Goal: Information Seeking & Learning: Learn about a topic

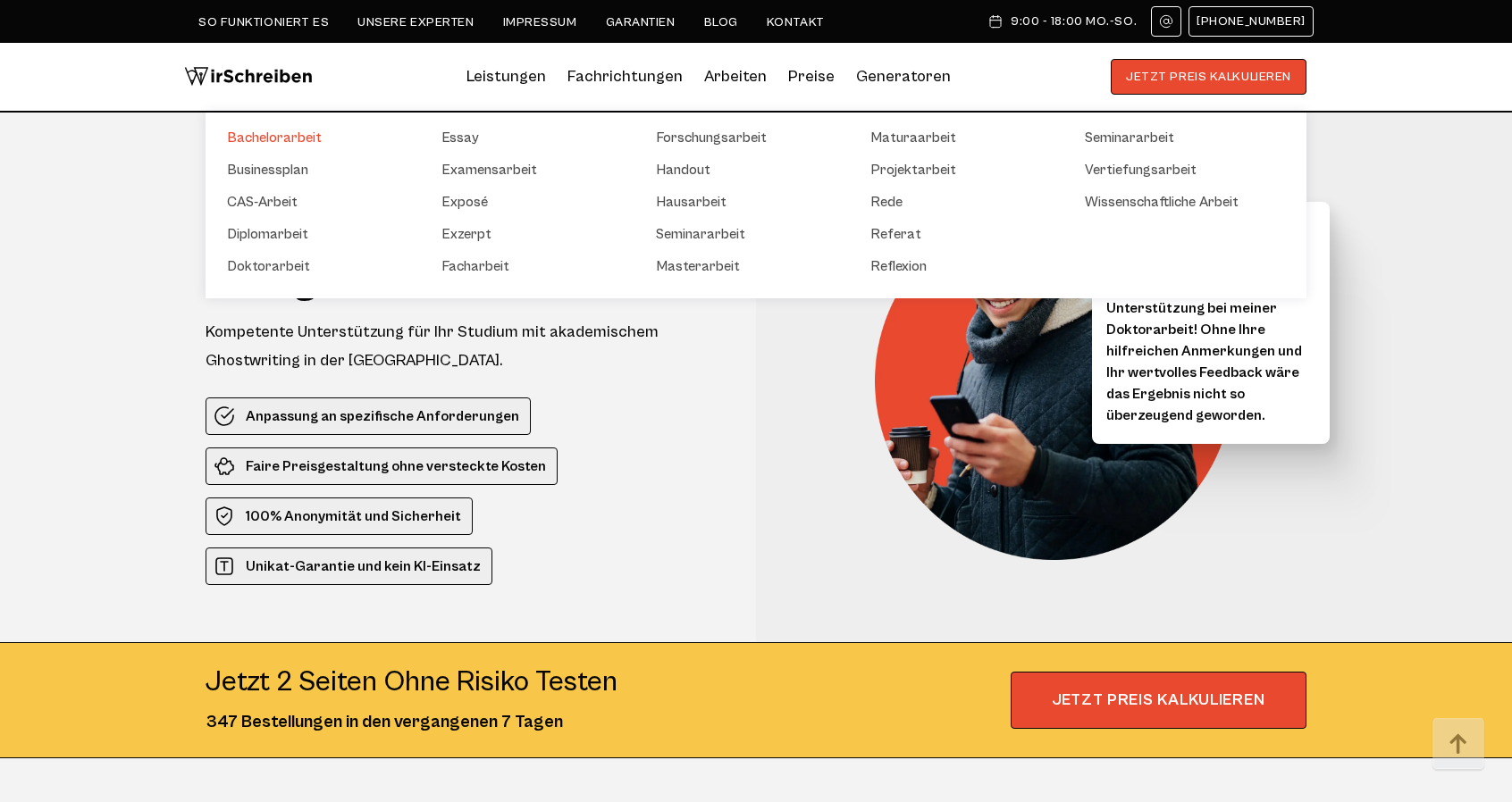
click at [298, 139] on link "Bachelorarbeit" at bounding box center [316, 137] width 179 height 21
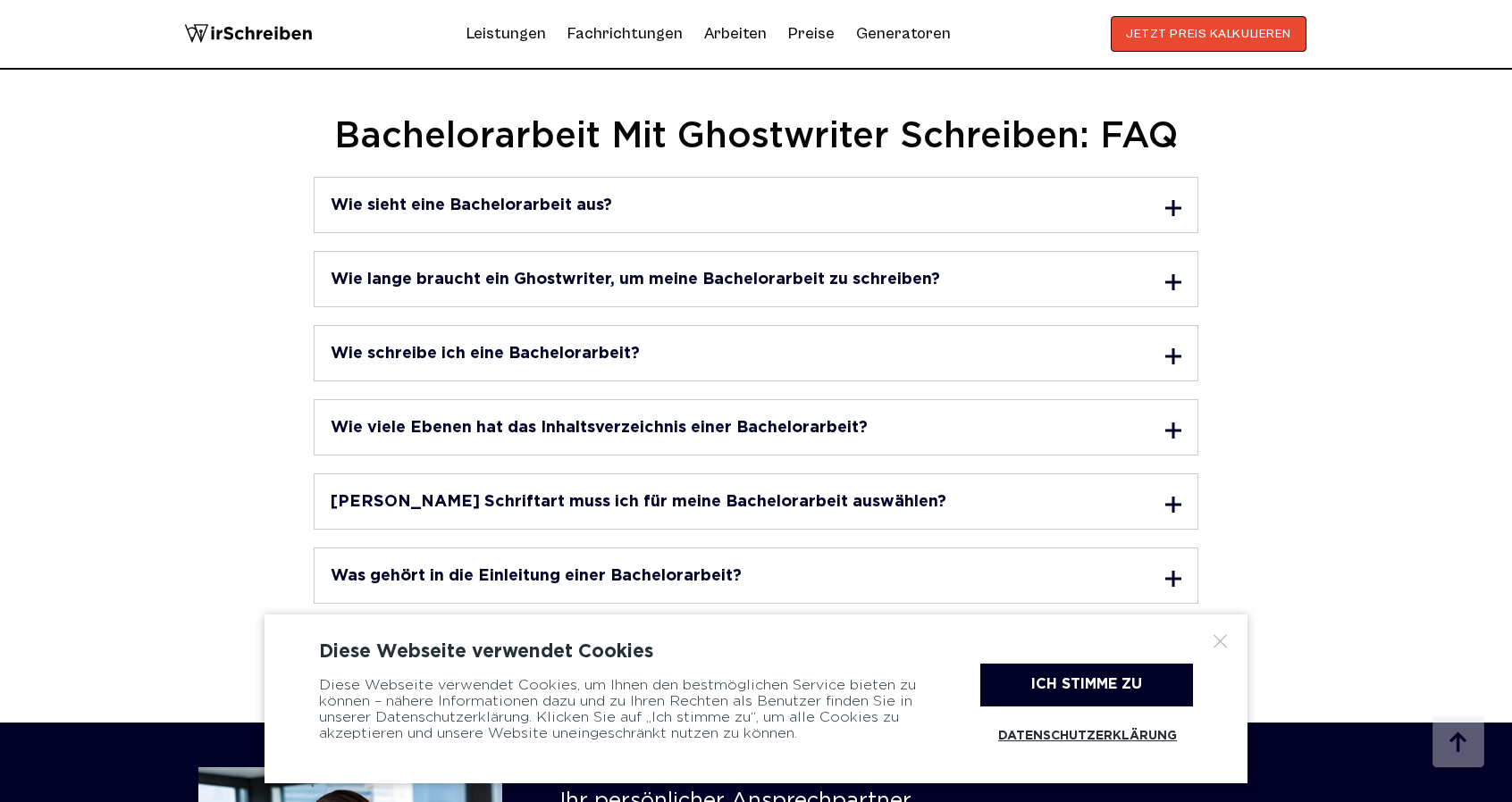
scroll to position [7057, 0]
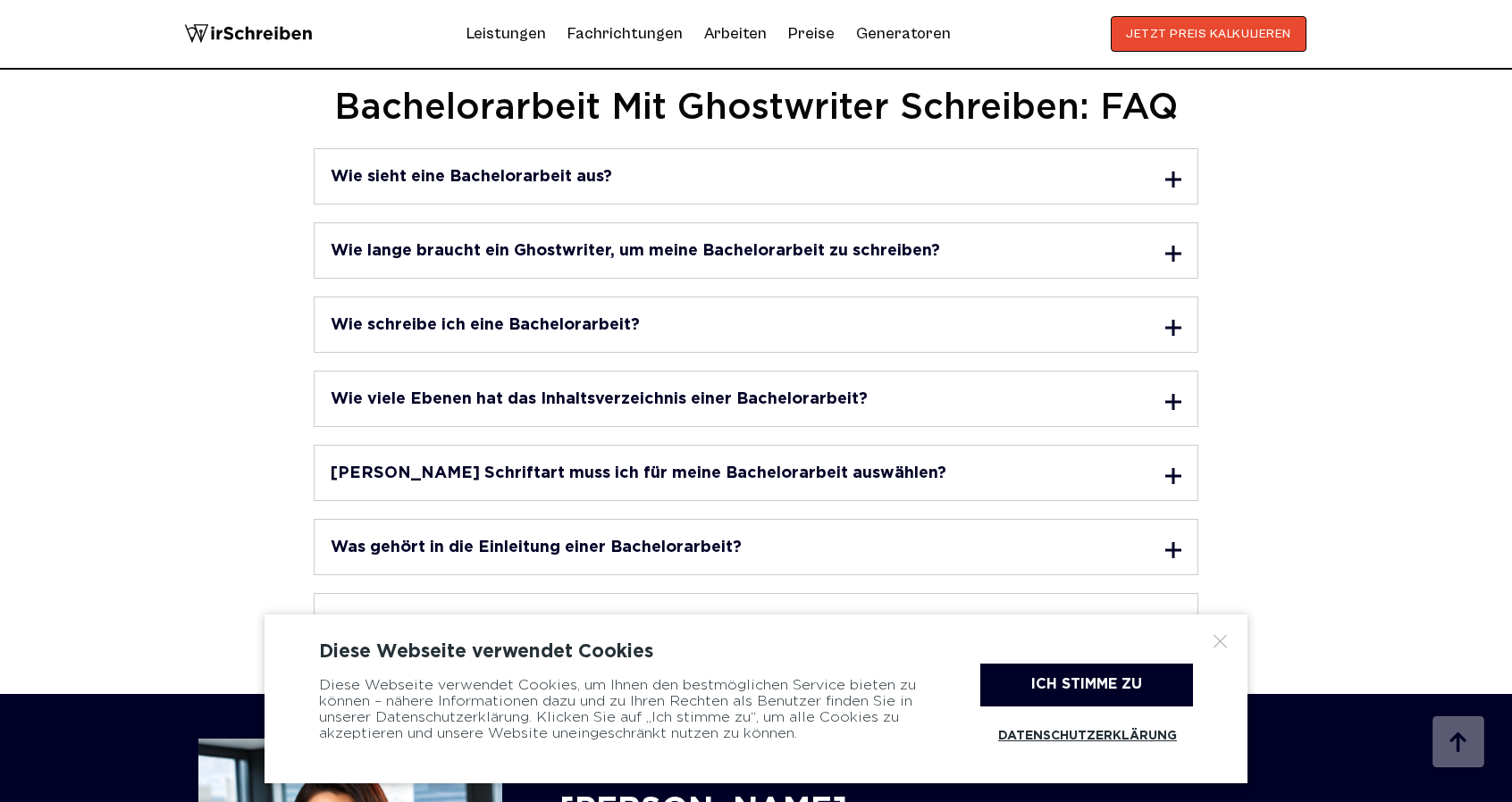
click at [536, 169] on h3 "Wie sieht eine Bachelorarbeit aus?" at bounding box center [472, 176] width 282 height 16
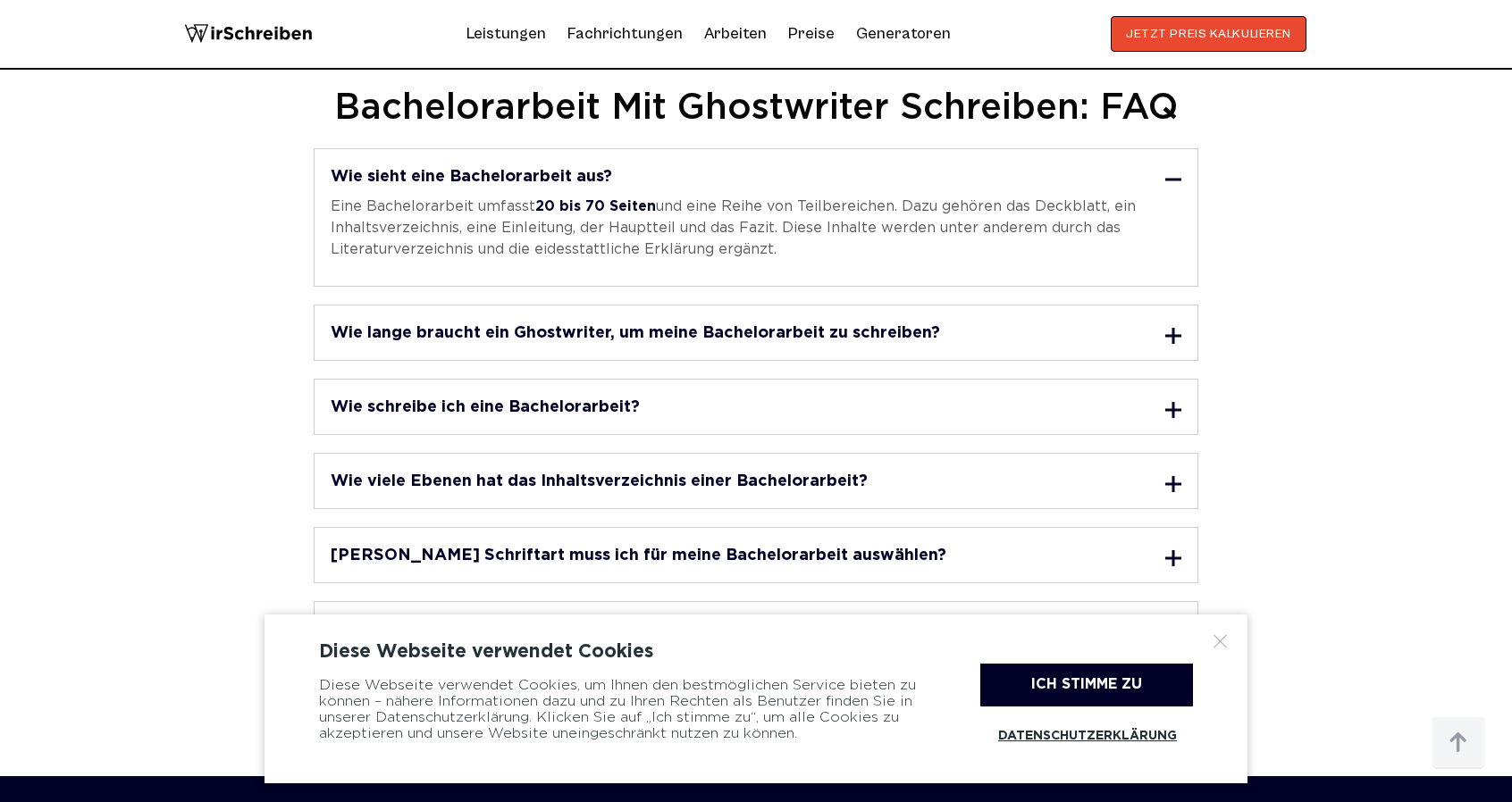
click at [536, 169] on h3 "Wie sieht eine Bachelorarbeit aus?" at bounding box center [472, 176] width 282 height 16
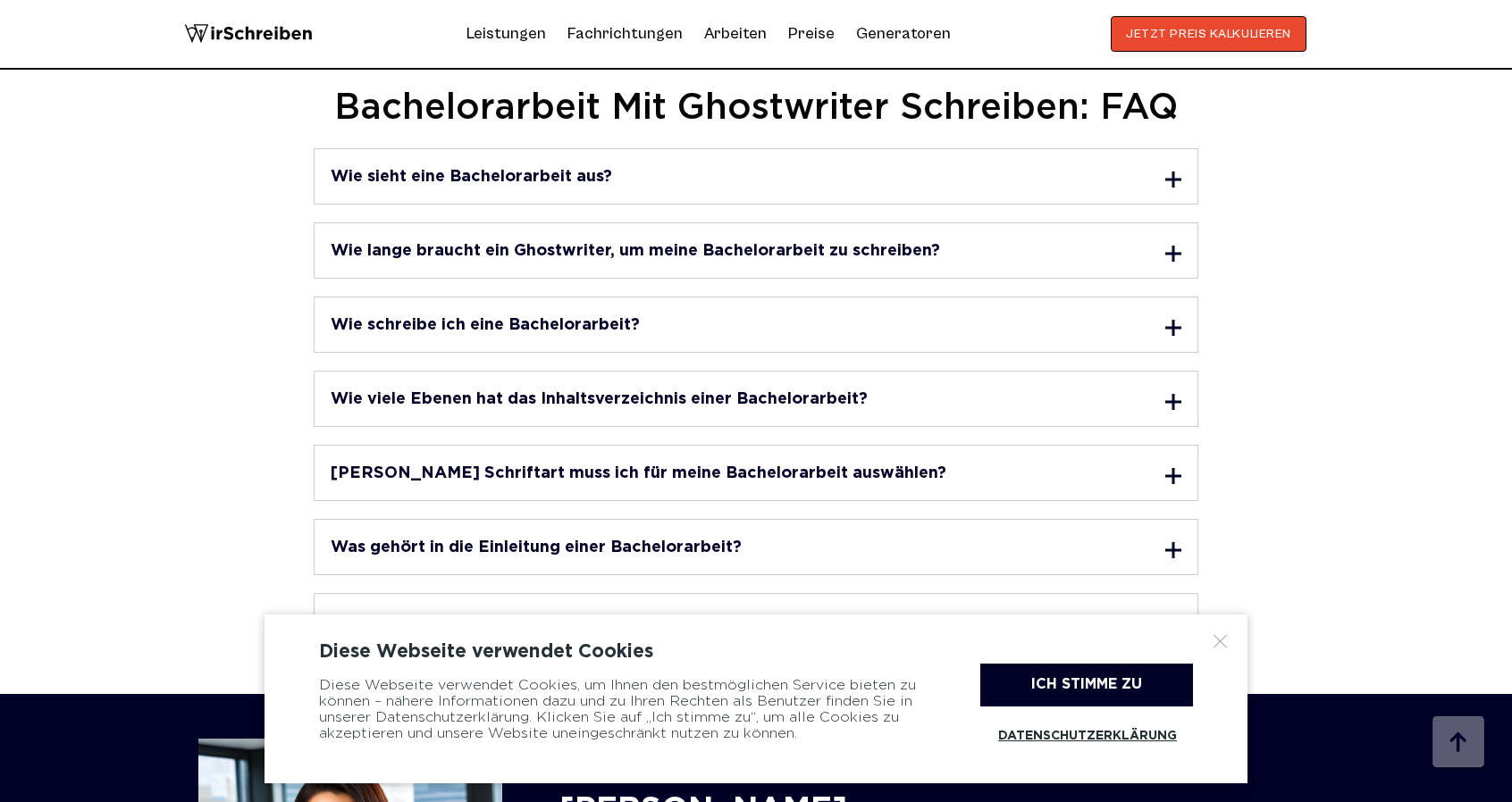
click at [536, 169] on h3 "Wie sieht eine Bachelorarbeit aus?" at bounding box center [472, 176] width 282 height 16
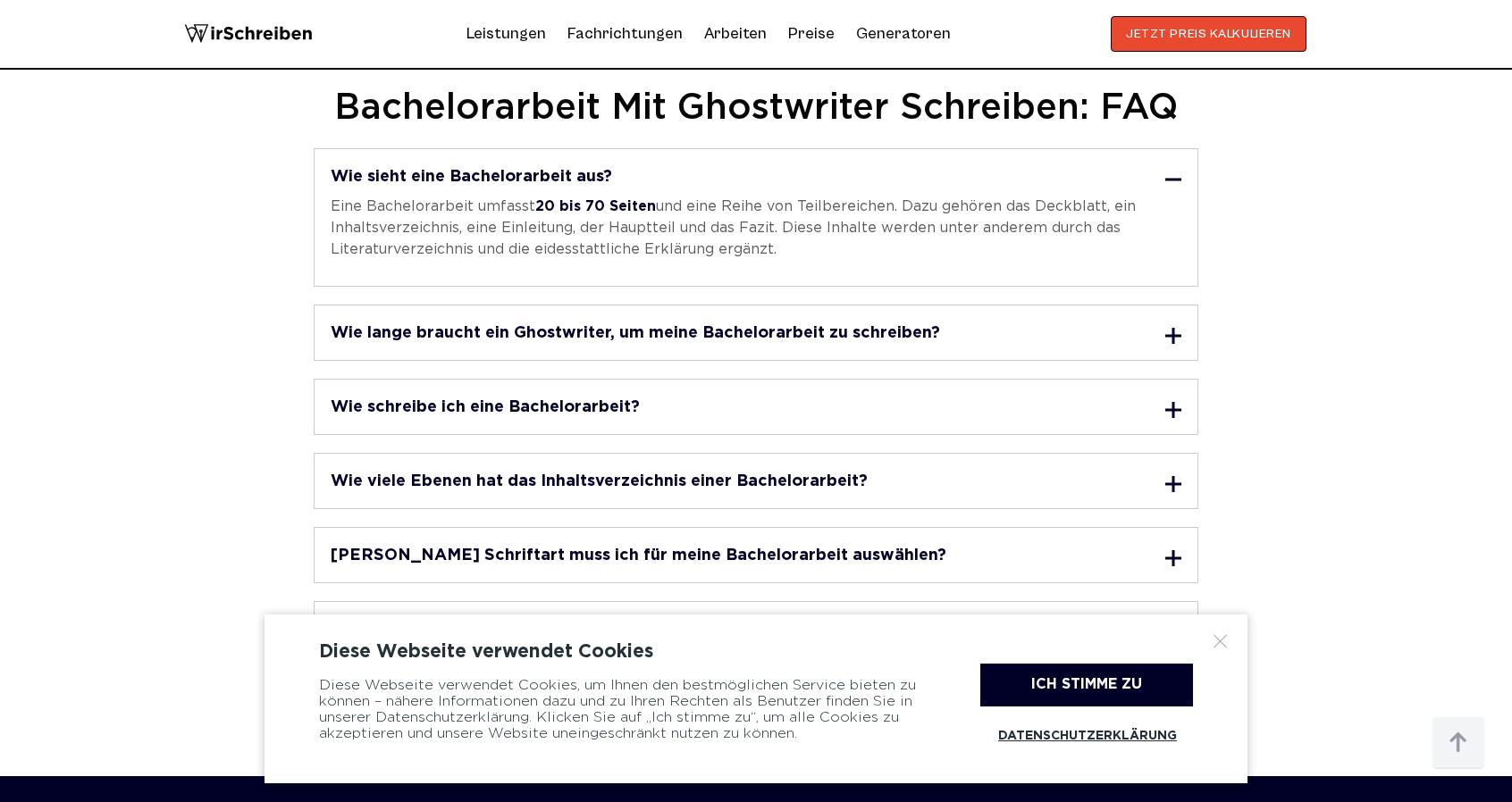
click at [536, 169] on h3 "Wie sieht eine Bachelorarbeit aus?" at bounding box center [472, 176] width 282 height 16
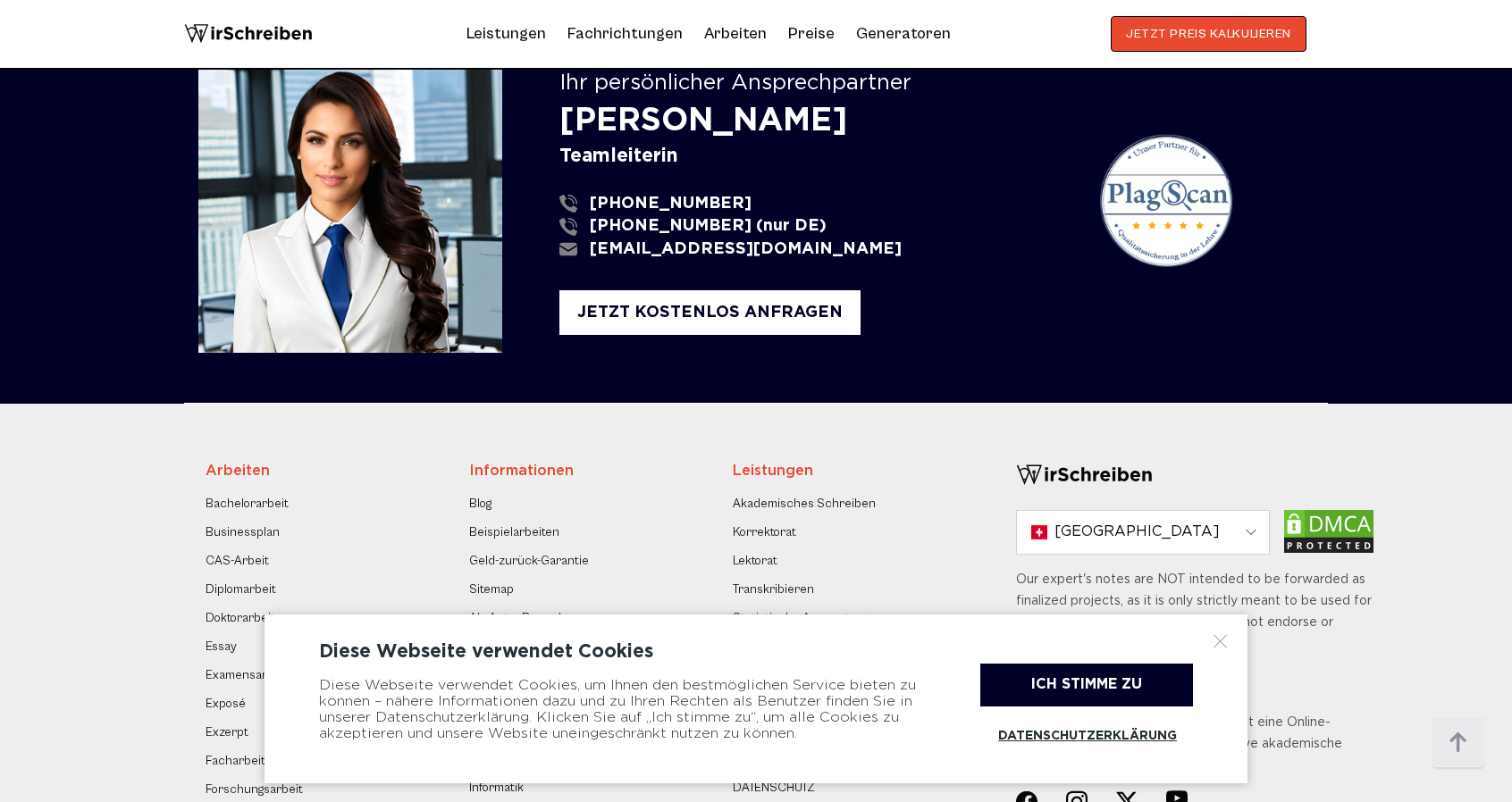
scroll to position [7682, 0]
